Goal: Information Seeking & Learning: Learn about a topic

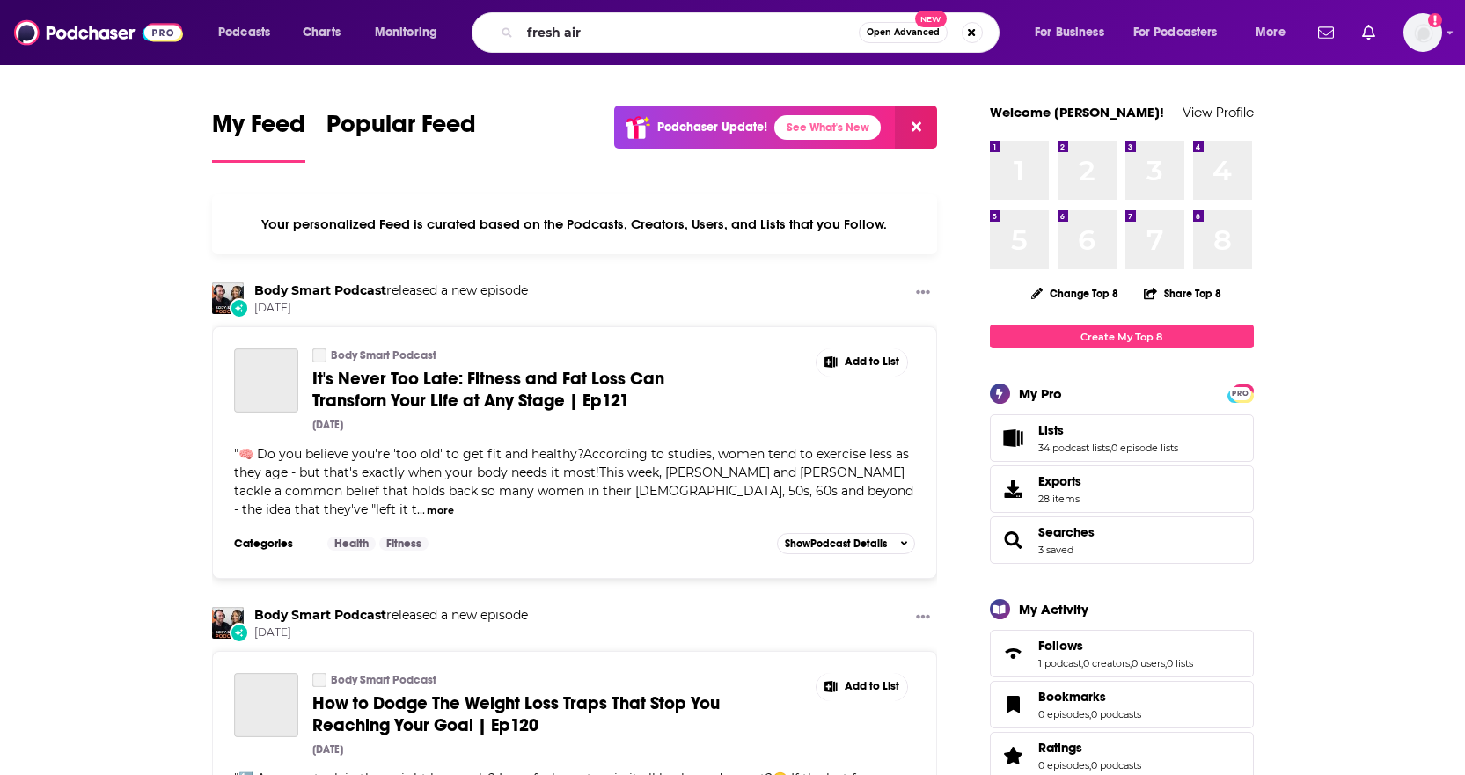
type input "fresh air"
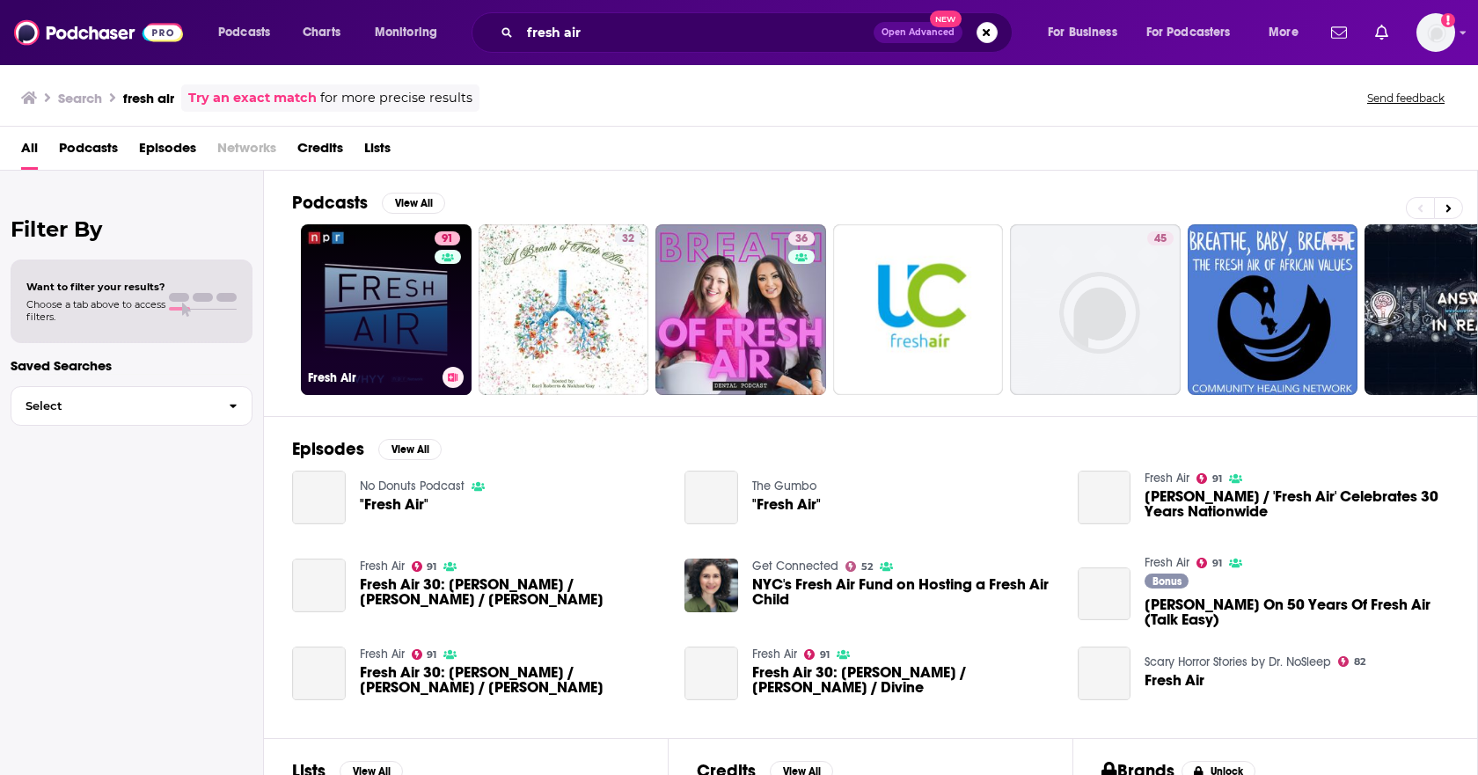
click at [369, 304] on link "91 Fresh Air" at bounding box center [386, 309] width 171 height 171
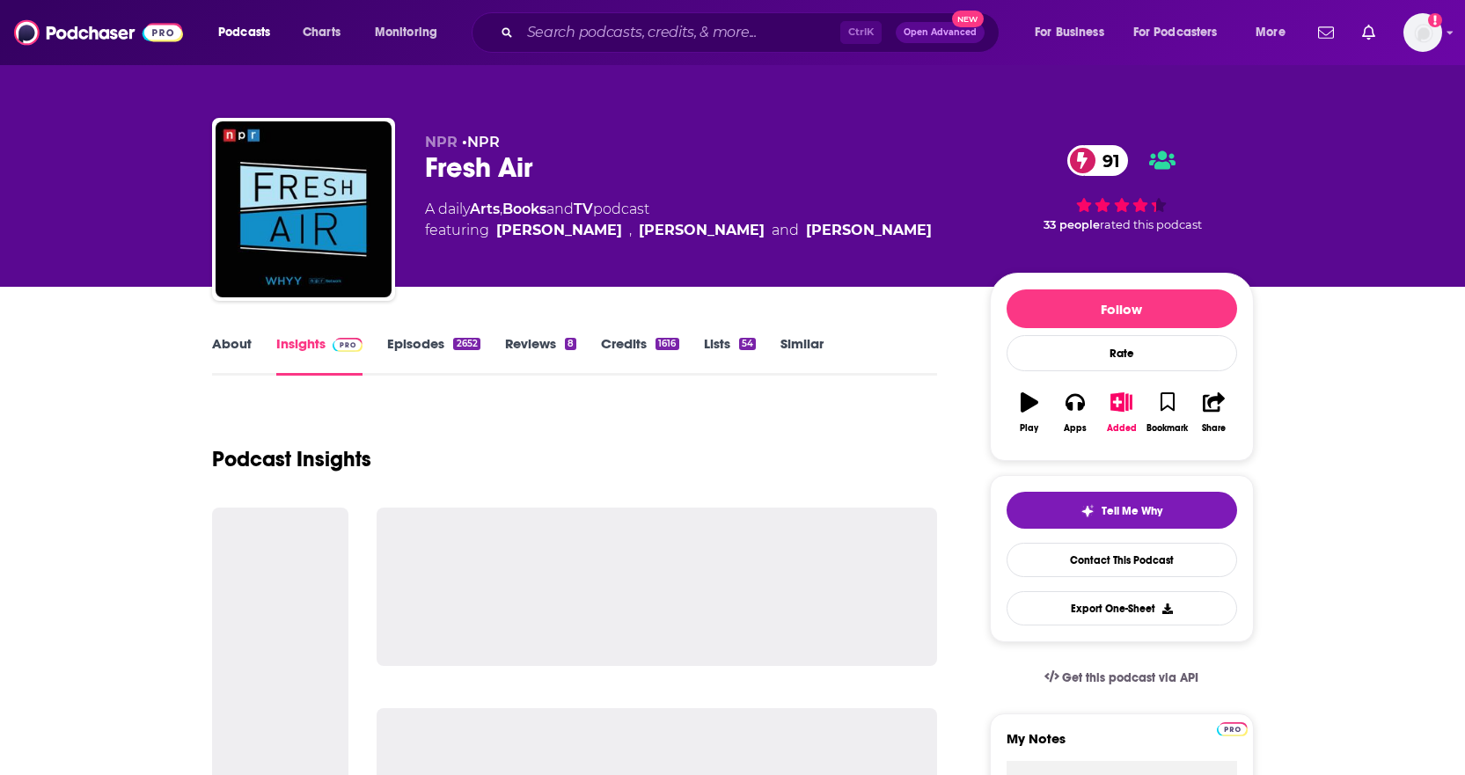
click at [426, 345] on link "Episodes 2652" at bounding box center [433, 355] width 92 height 40
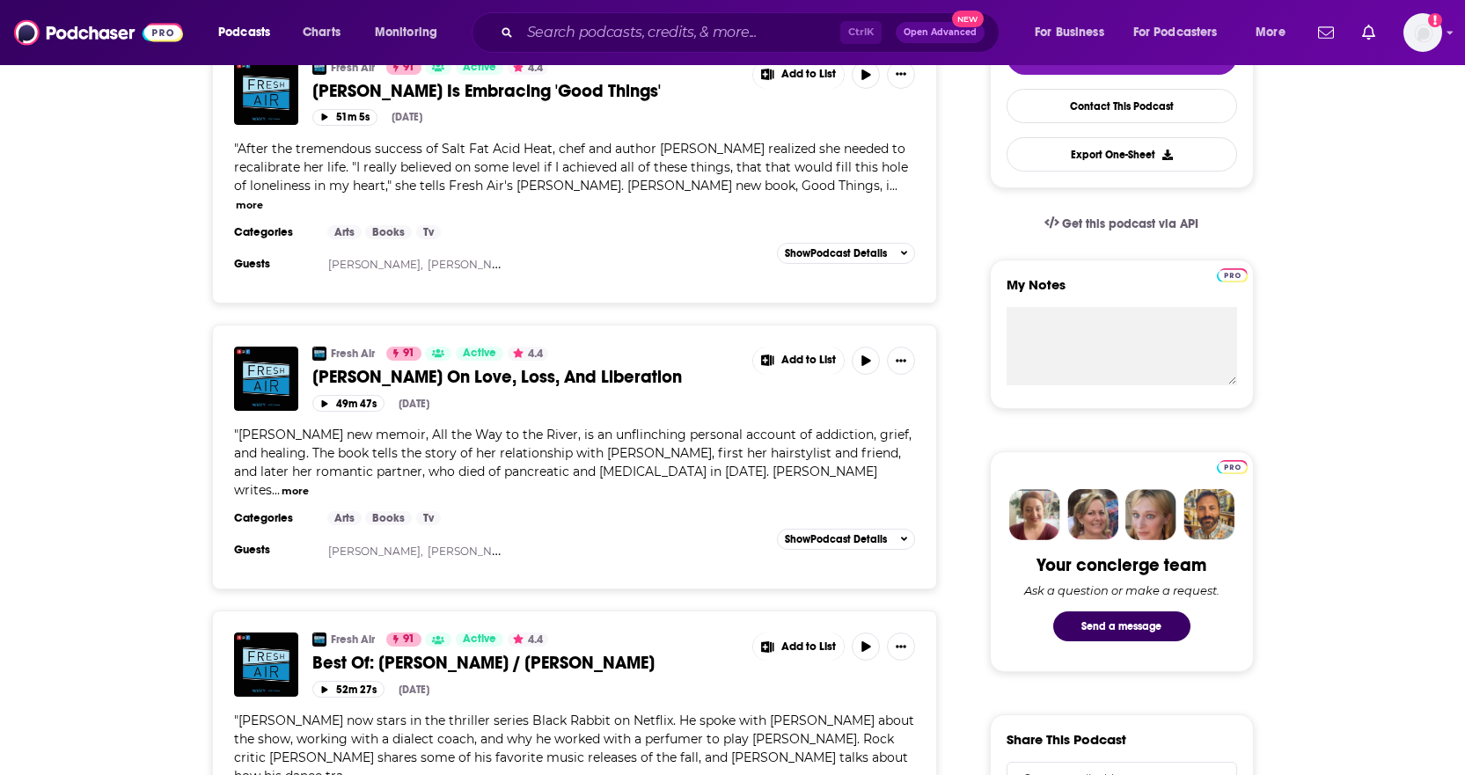
scroll to position [458, 0]
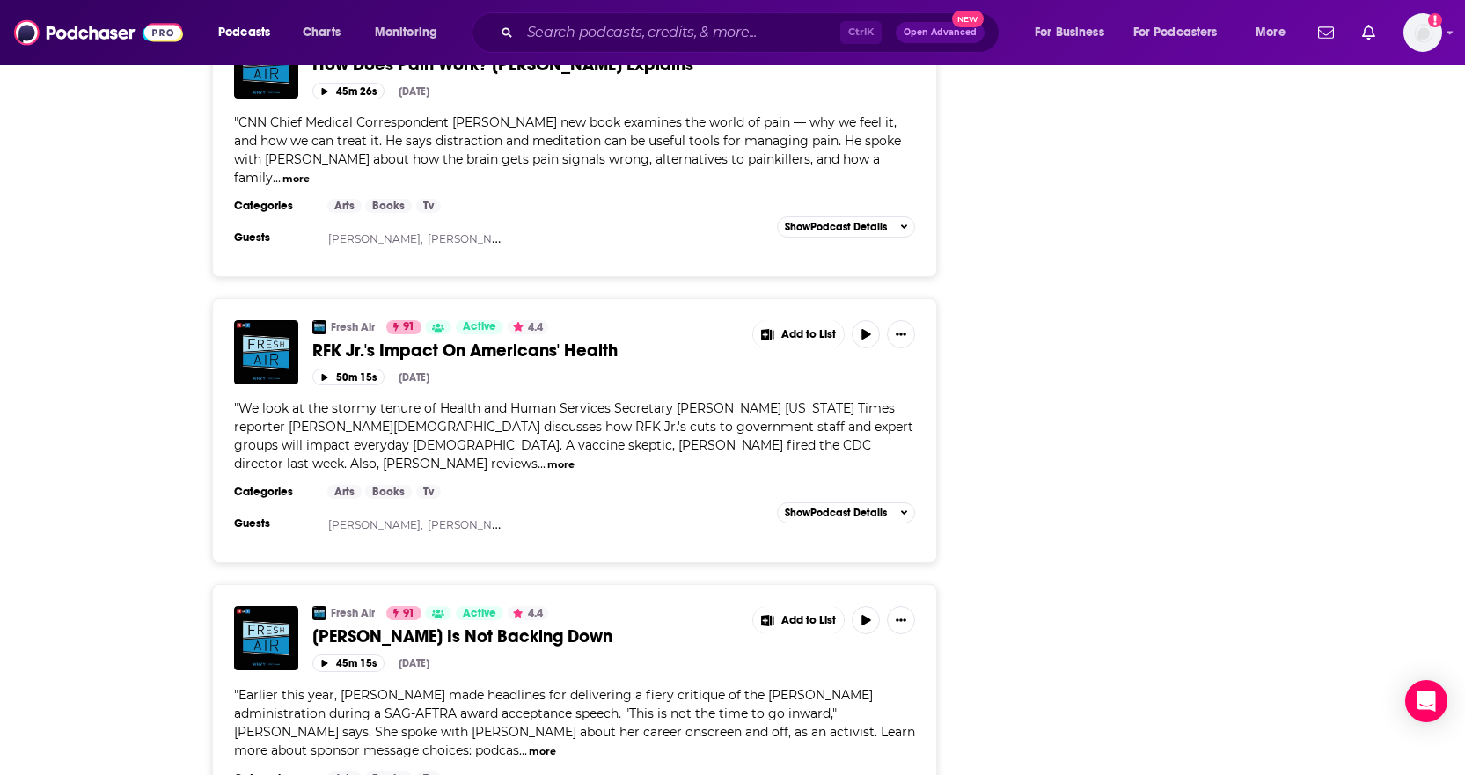
scroll to position [5385, 0]
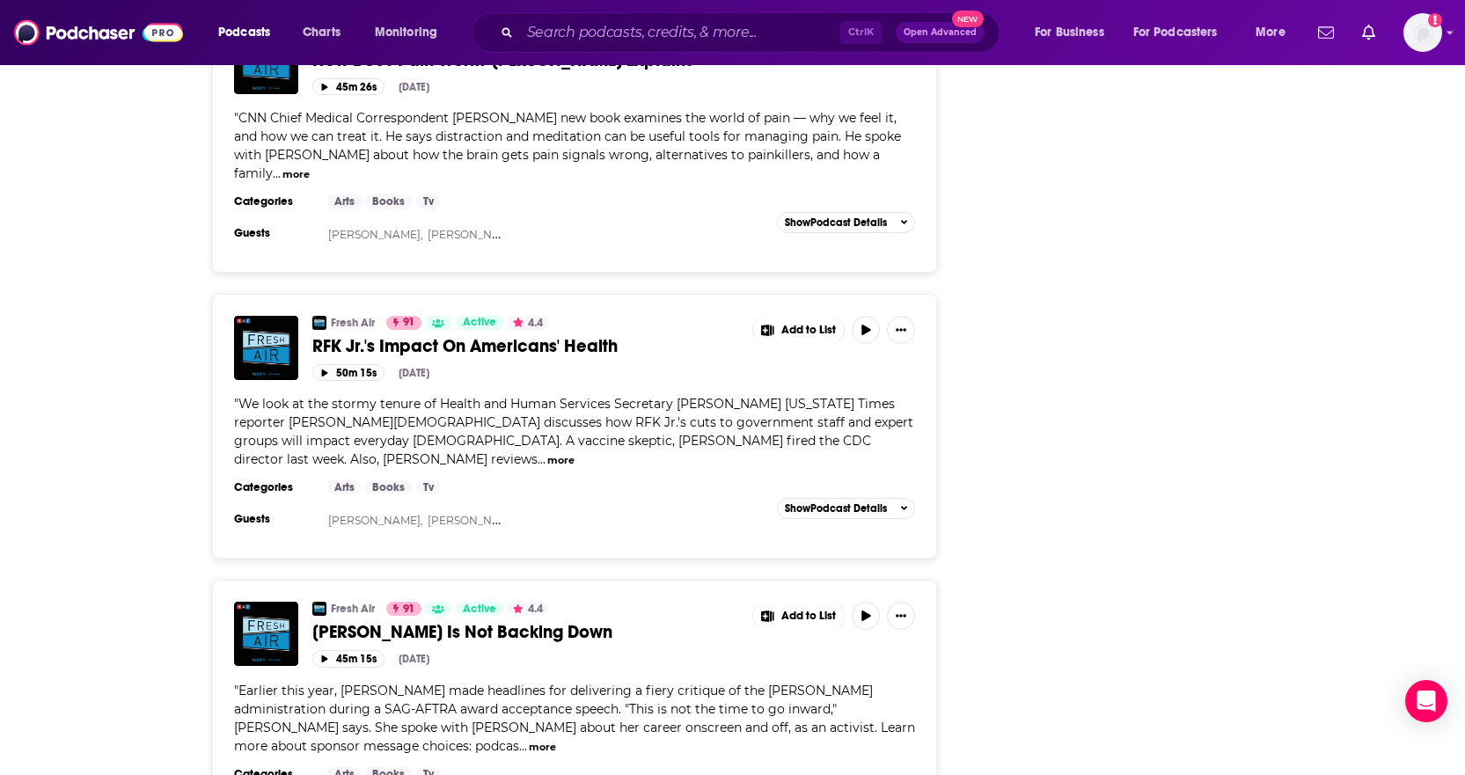
click at [529, 740] on button "more" at bounding box center [542, 747] width 27 height 15
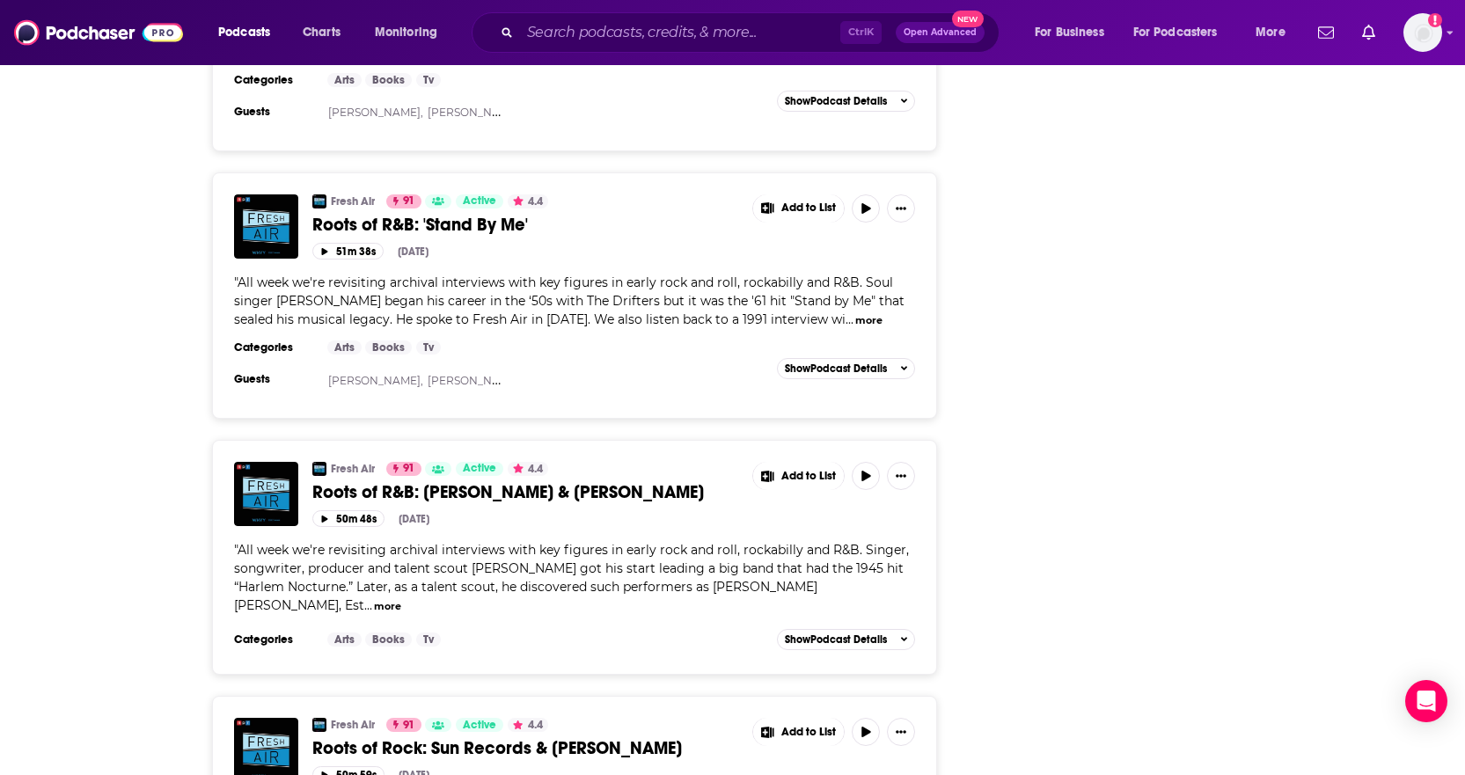
scroll to position [6645, 0]
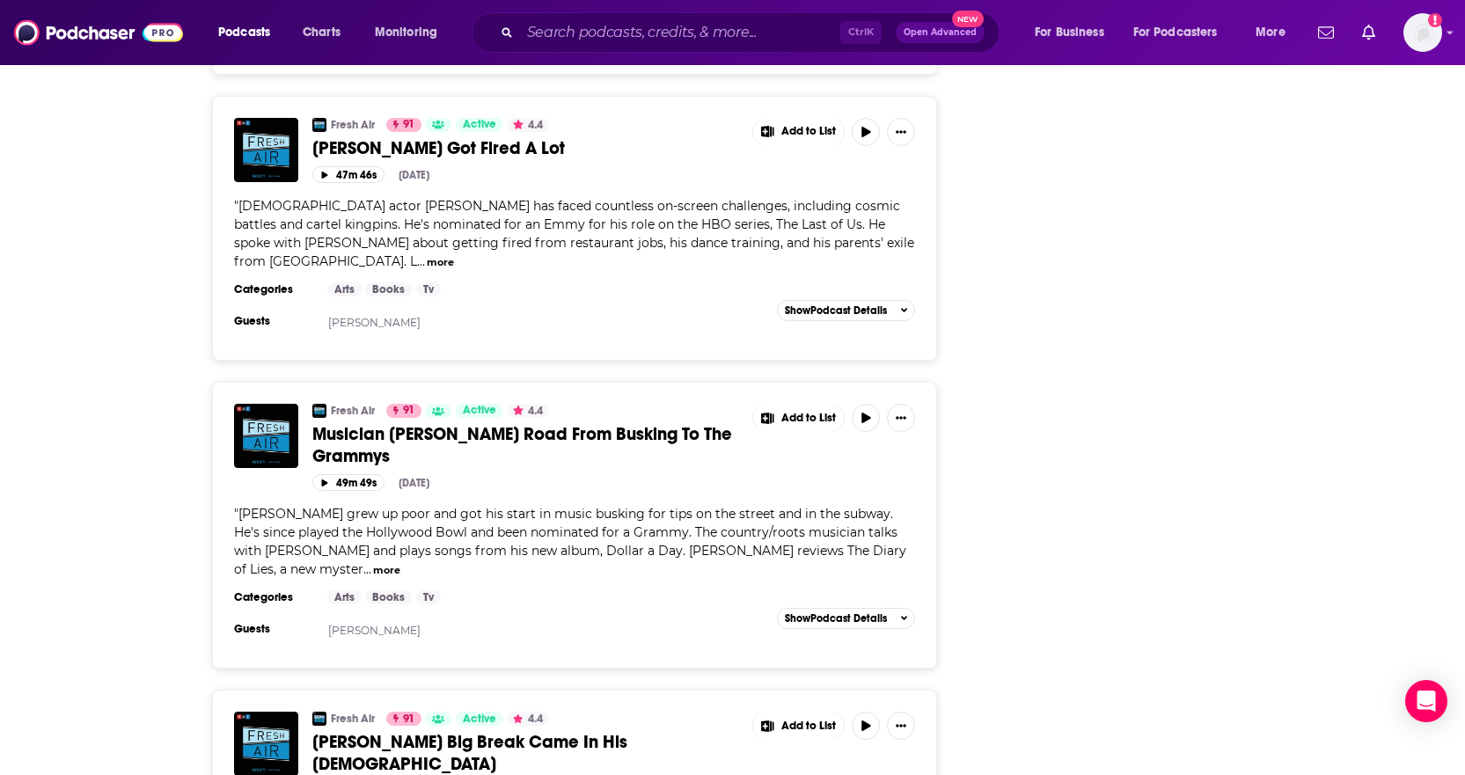
scroll to position [9742, 0]
